Goal: Find specific page/section: Find specific page/section

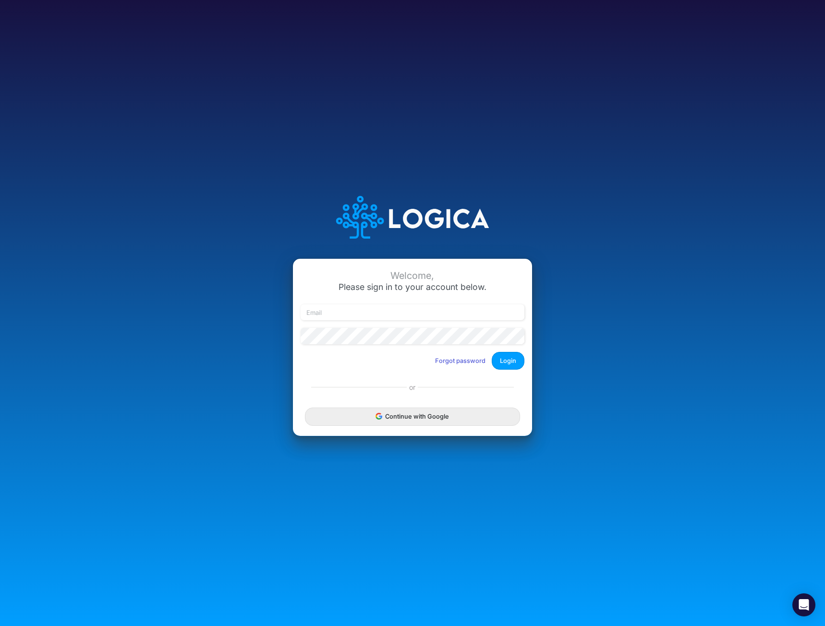
type input "mhaywood@cquencehealth.com"
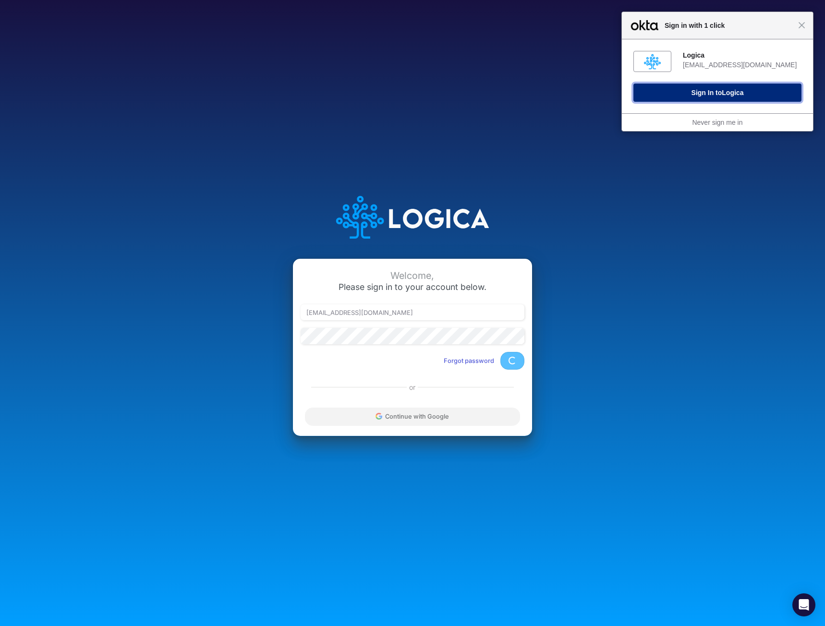
drag, startPoint x: 706, startPoint y: 90, endPoint x: 544, endPoint y: 79, distance: 161.6
click at [706, 90] on button "Sign In to Logica" at bounding box center [717, 93] width 168 height 18
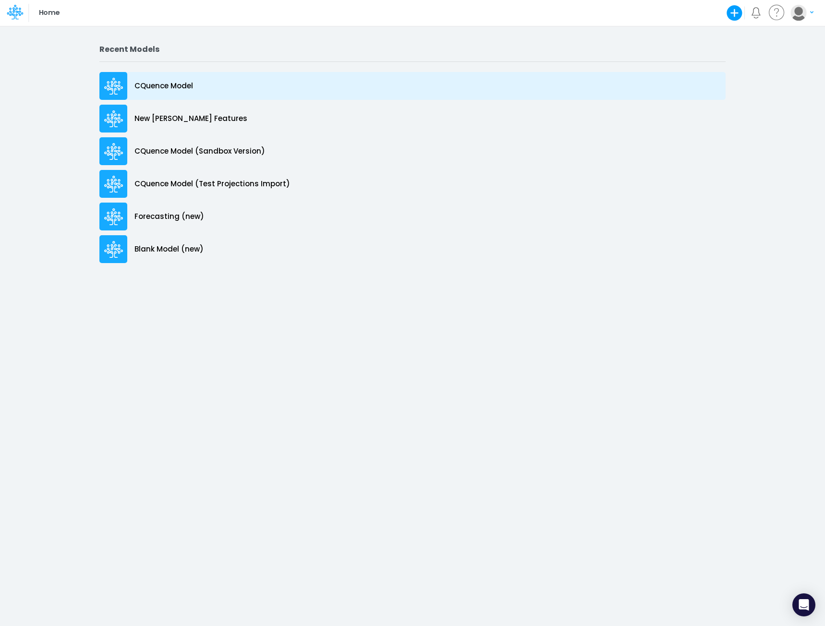
click at [169, 83] on p "CQuence Model" at bounding box center [163, 86] width 59 height 11
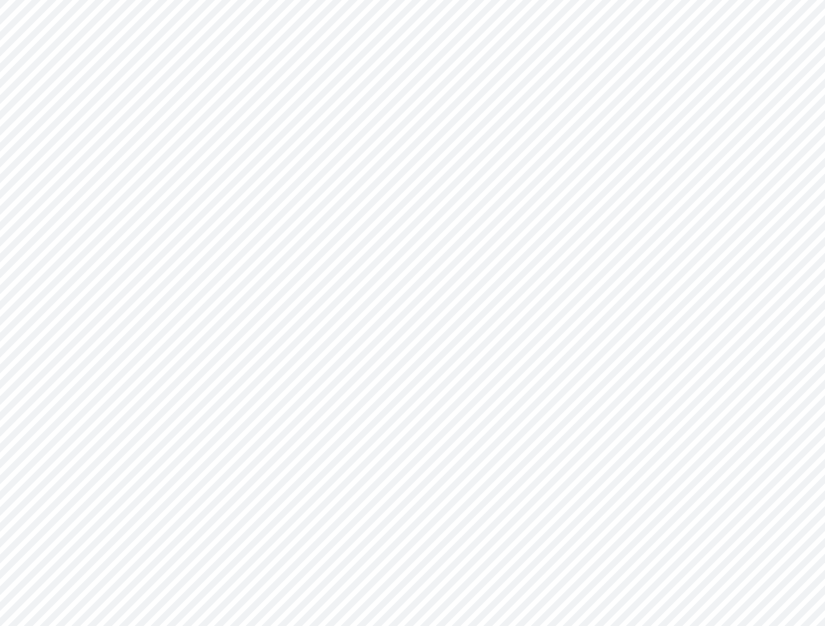
type input "Consolidated All by Month"
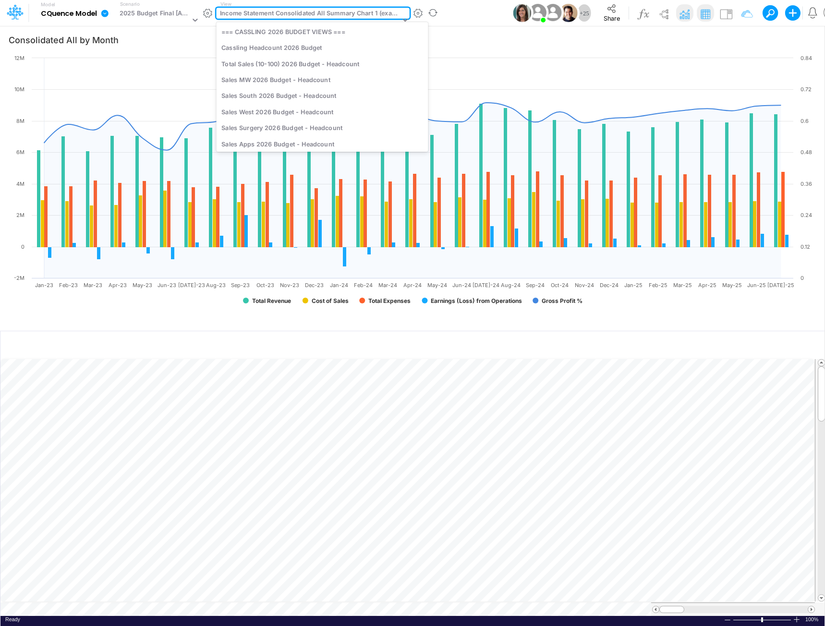
click at [293, 17] on div "Income Statement Consolidated All Summary Chart 1 (example)" at bounding box center [310, 14] width 180 height 11
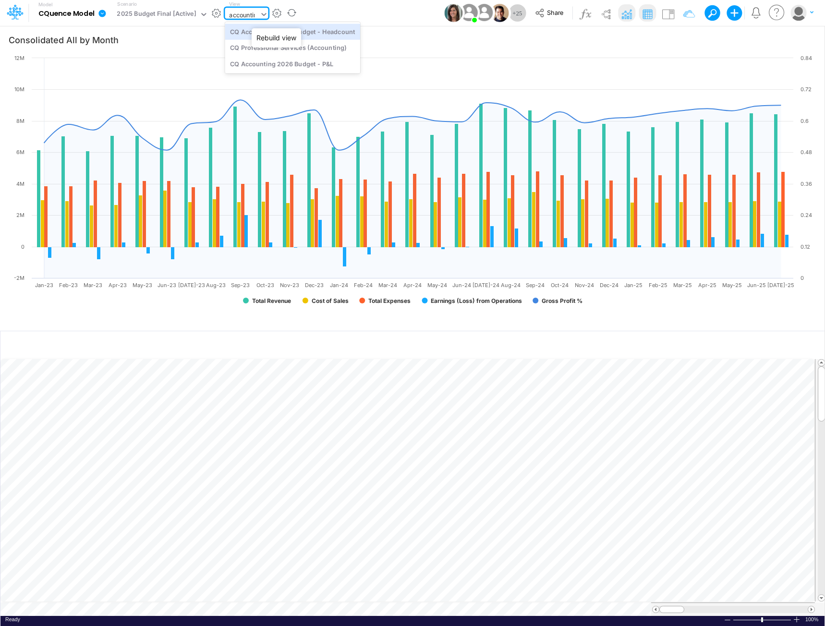
type input "accounting"
click at [308, 35] on div "CQ Accounting 2026 Budget - Headcount" at bounding box center [292, 32] width 135 height 16
